Goal: Task Accomplishment & Management: Complete application form

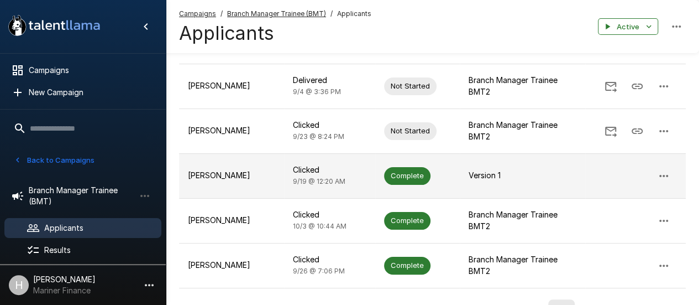
scroll to position [396, 0]
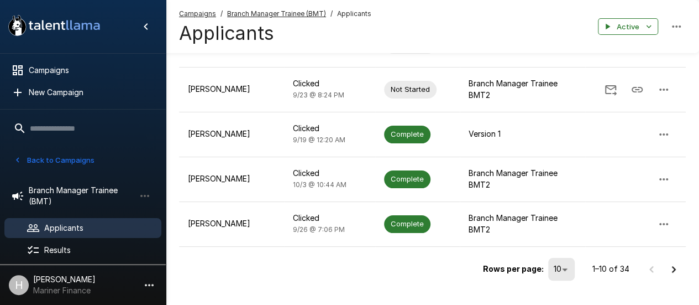
click at [670, 263] on icon "Go to next page" at bounding box center [673, 269] width 13 height 13
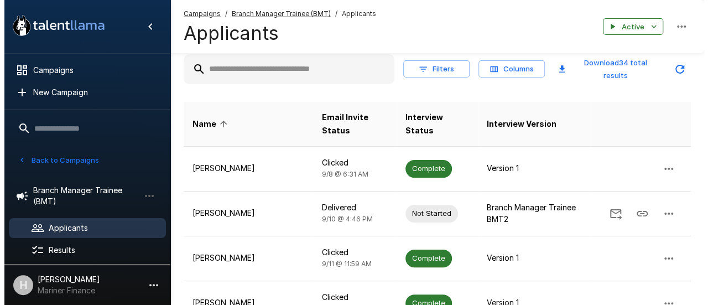
scroll to position [0, 0]
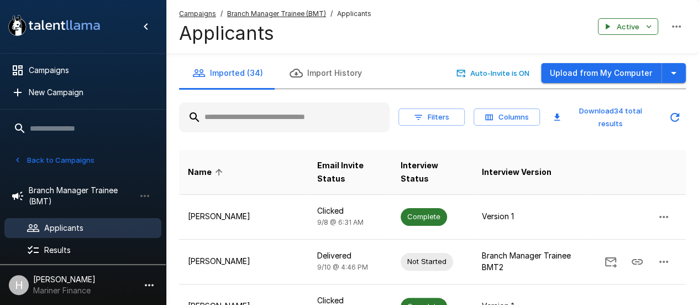
click at [283, 109] on input "text" at bounding box center [284, 117] width 211 height 20
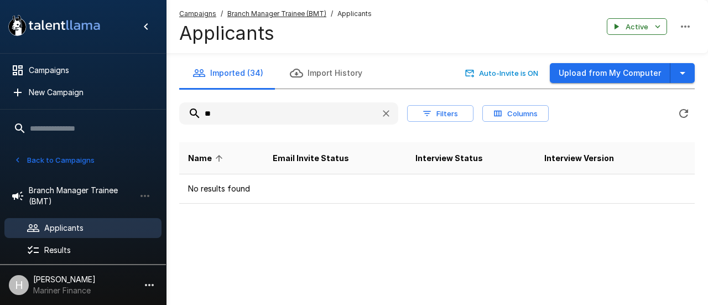
type input "*"
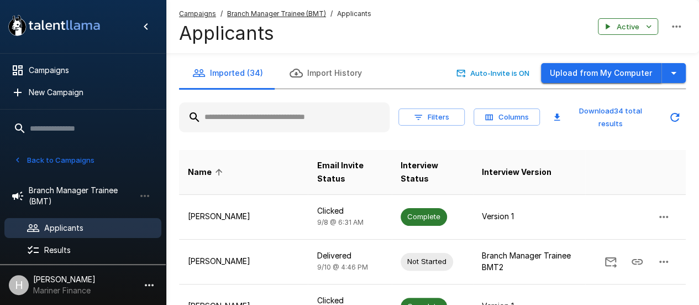
click at [639, 69] on button "Upload from My Computer" at bounding box center [601, 73] width 121 height 20
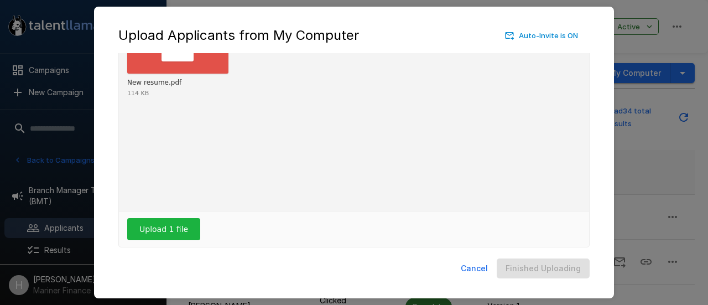
scroll to position [87, 0]
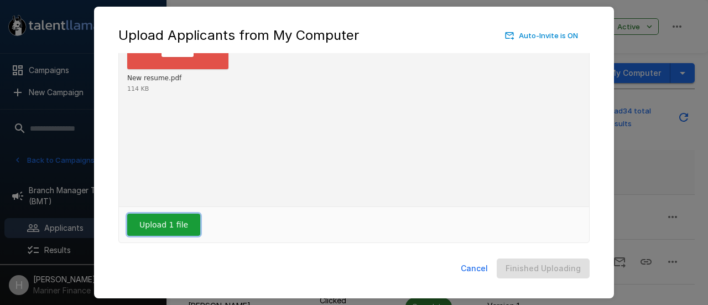
click at [165, 229] on button "Upload 1 file" at bounding box center [163, 224] width 73 height 22
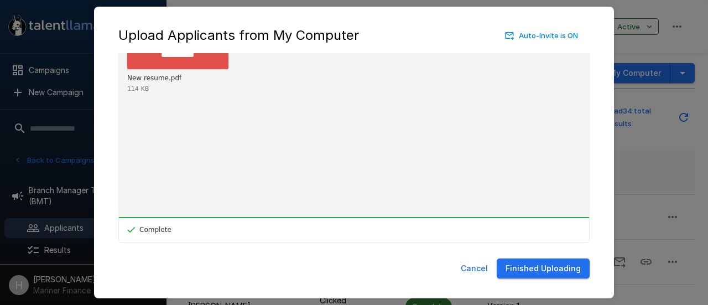
click at [542, 267] on button "Finished Uploading" at bounding box center [542, 268] width 93 height 20
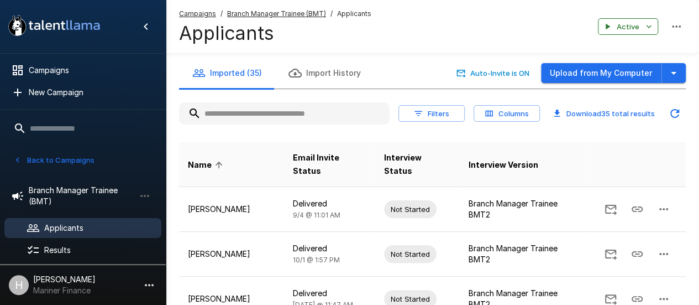
click at [294, 106] on input "text" at bounding box center [284, 113] width 211 height 20
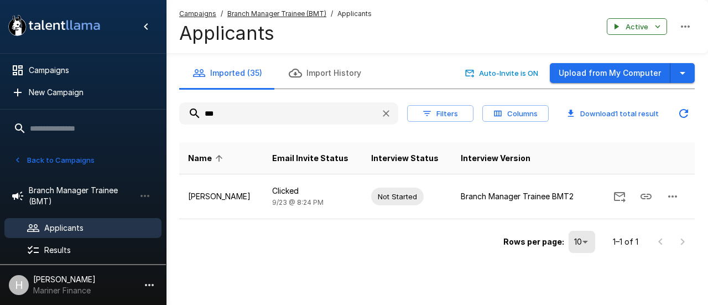
type input "***"
click at [380, 111] on icon "button" at bounding box center [385, 113] width 11 height 11
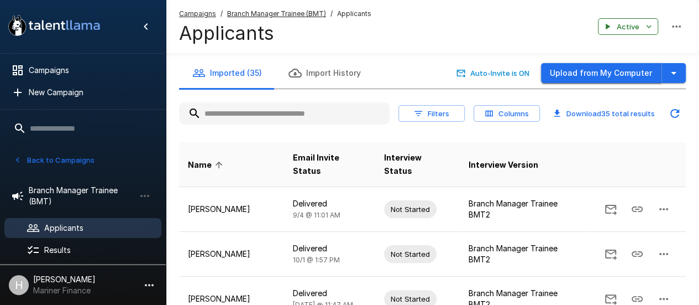
click at [588, 69] on button "Upload from My Computer" at bounding box center [601, 73] width 121 height 20
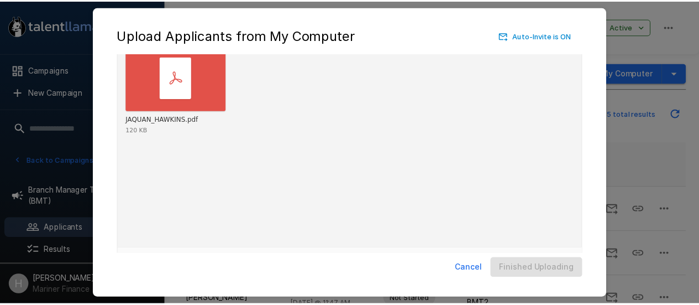
scroll to position [87, 0]
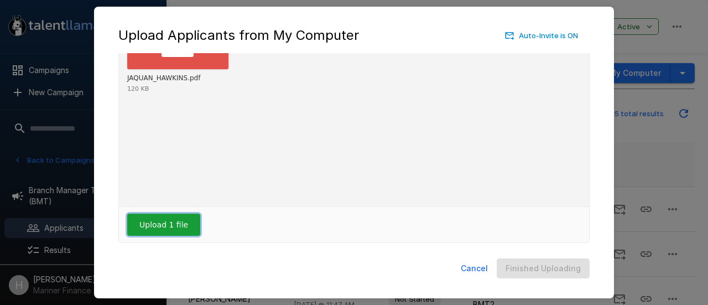
click at [138, 222] on button "Upload 1 file" at bounding box center [163, 224] width 73 height 22
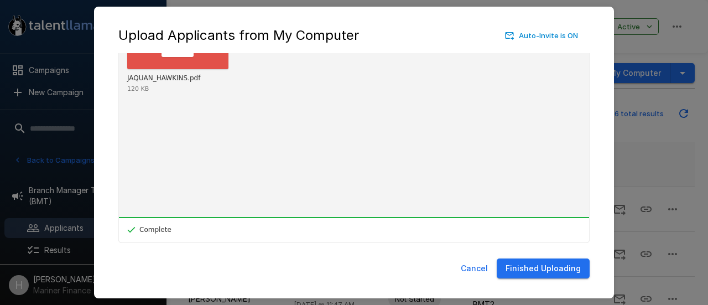
click at [543, 265] on button "Finished Uploading" at bounding box center [542, 268] width 93 height 20
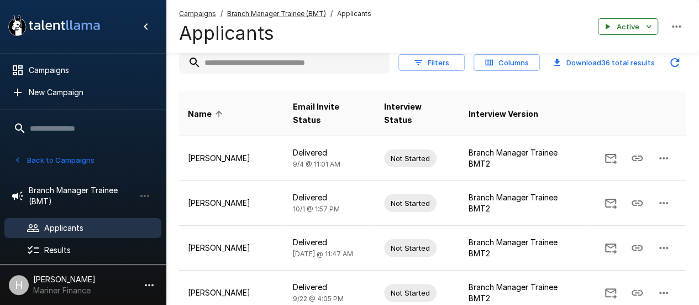
scroll to position [0, 0]
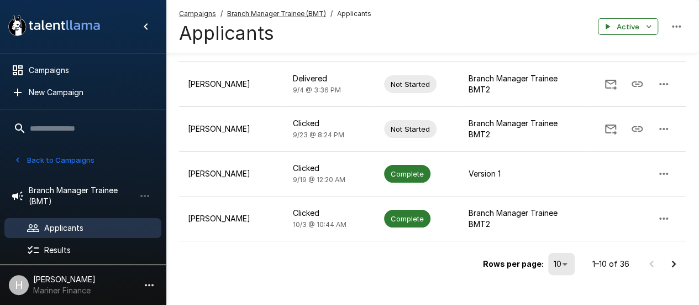
scroll to position [396, 0]
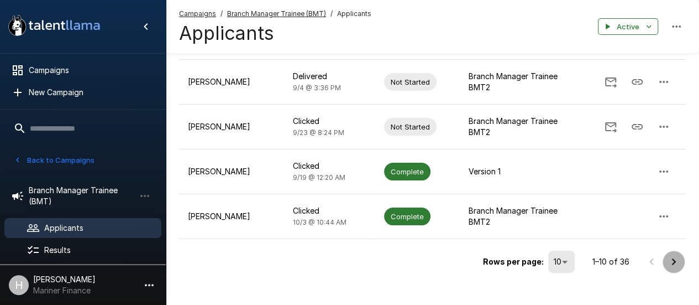
click at [682, 250] on button "Go to next page" at bounding box center [674, 261] width 22 height 22
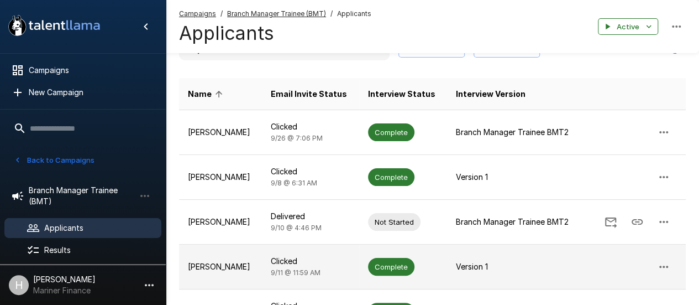
scroll to position [0, 0]
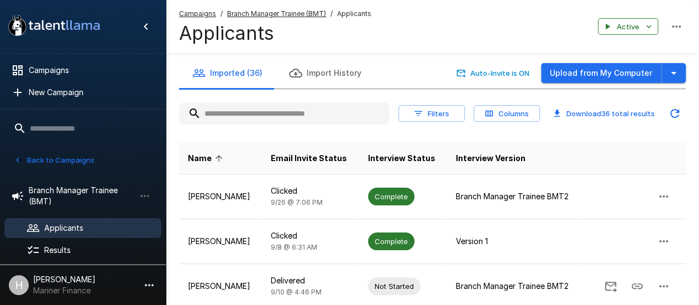
click at [288, 120] on input "text" at bounding box center [284, 113] width 211 height 20
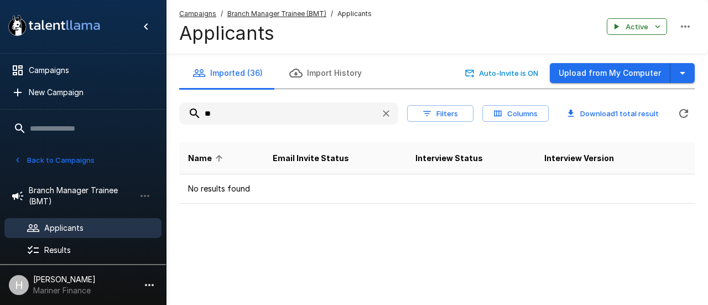
type input "*"
type input "***"
click at [391, 117] on button "button" at bounding box center [386, 113] width 20 height 20
